Goal: Find specific page/section: Find specific page/section

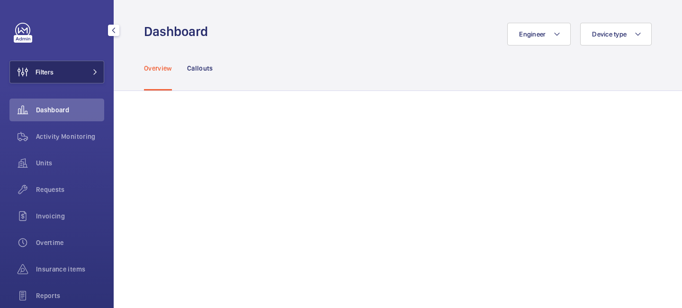
click at [85, 72] on button "Filters" at bounding box center [56, 72] width 95 height 23
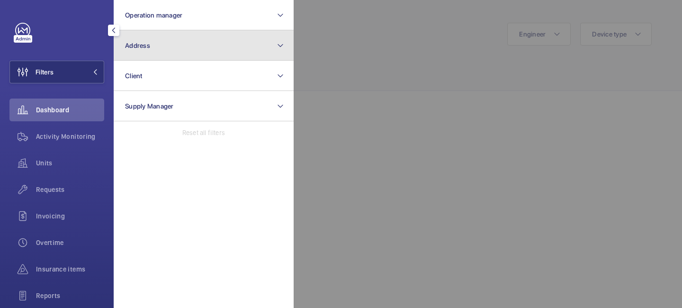
click at [158, 49] on button "Address" at bounding box center [204, 45] width 180 height 30
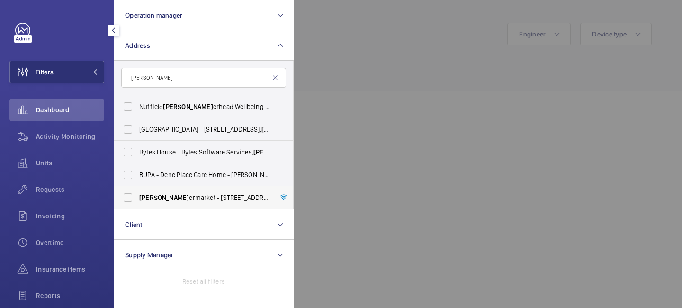
type input "[PERSON_NAME]"
click at [188, 199] on span "[PERSON_NAME] ermarket - [STREET_ADDRESS]" at bounding box center [204, 197] width 130 height 9
click at [137, 199] on input "[PERSON_NAME] ermarket - [STREET_ADDRESS]" at bounding box center [127, 197] width 19 height 19
checkbox input "true"
click at [344, 37] on div at bounding box center [635, 154] width 682 height 308
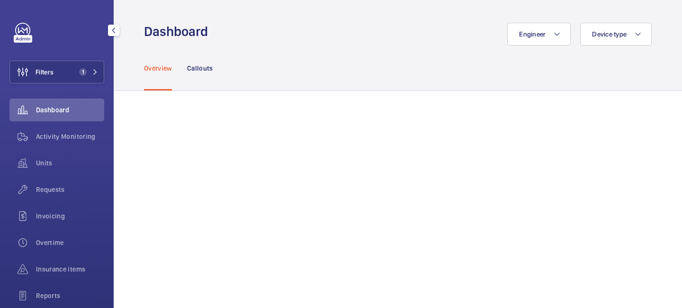
click at [109, 70] on div "Filters 1 Dashboard Activity Monitoring Units Requests Invoicing Overtime Insur…" at bounding box center [57, 154] width 114 height 308
click at [90, 73] on span "1" at bounding box center [86, 72] width 23 height 8
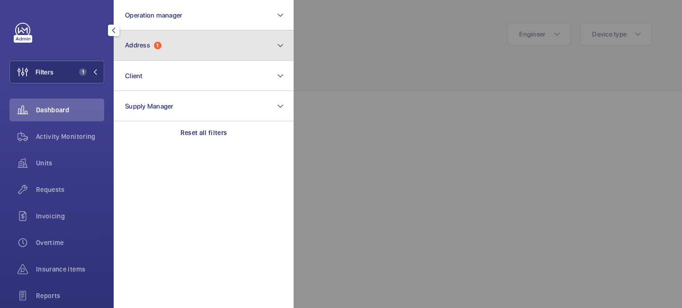
click at [165, 50] on button "Address 1" at bounding box center [204, 45] width 180 height 30
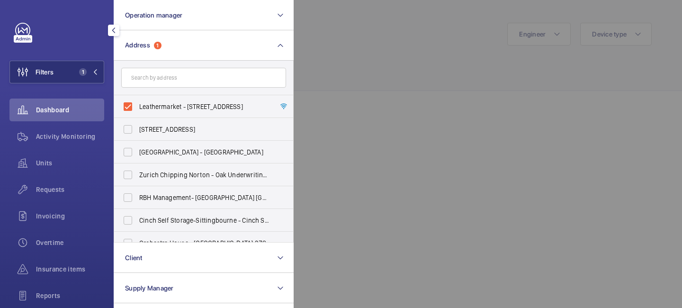
click at [317, 72] on div at bounding box center [635, 154] width 682 height 308
